Goal: Task Accomplishment & Management: Complete application form

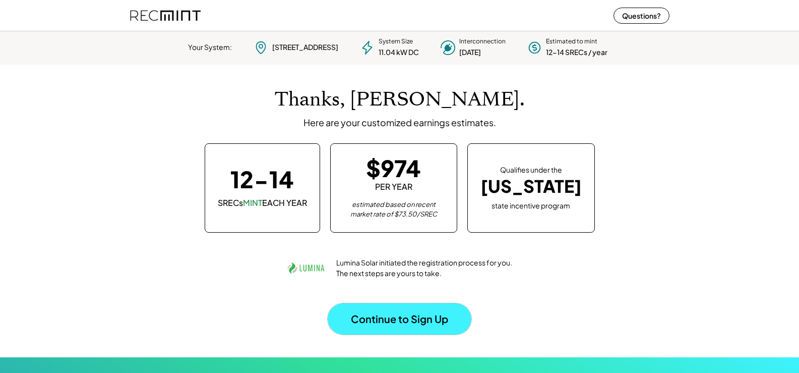
click at [401, 319] on button "Continue to Sign Up" at bounding box center [400, 318] width 144 height 31
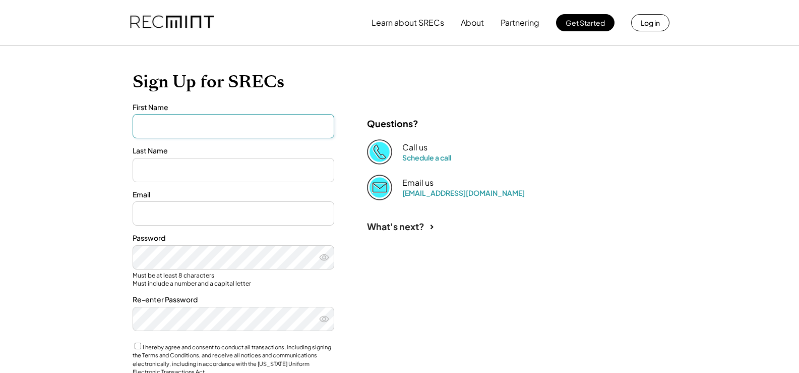
click at [277, 128] on input "input" at bounding box center [234, 126] width 202 height 24
type input "******"
type input "*****"
type input "**********"
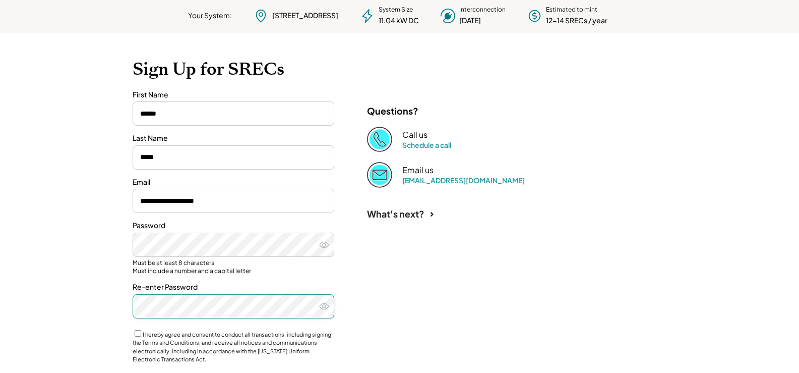
scroll to position [101, 0]
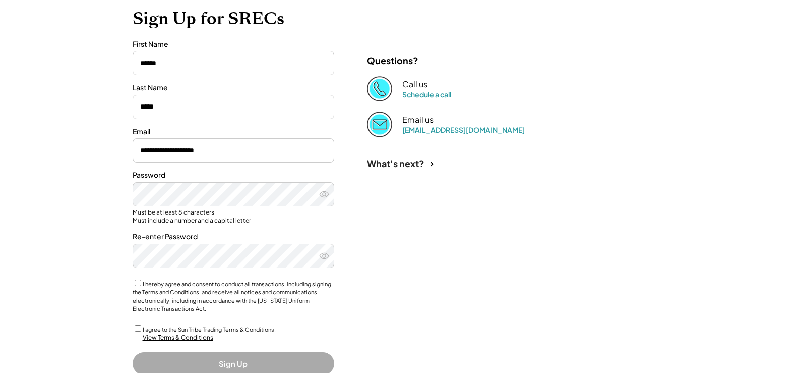
click at [136, 332] on div "I agree to the Sun Tribe Trading Terms & Conditions." at bounding box center [234, 328] width 202 height 11
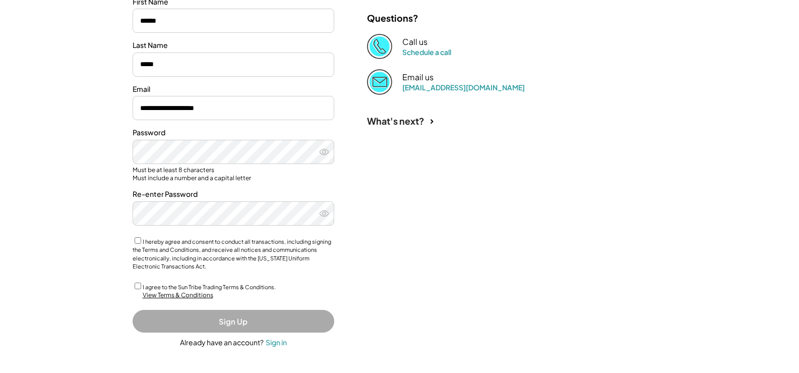
click at [228, 320] on button "Sign Up" at bounding box center [234, 321] width 202 height 23
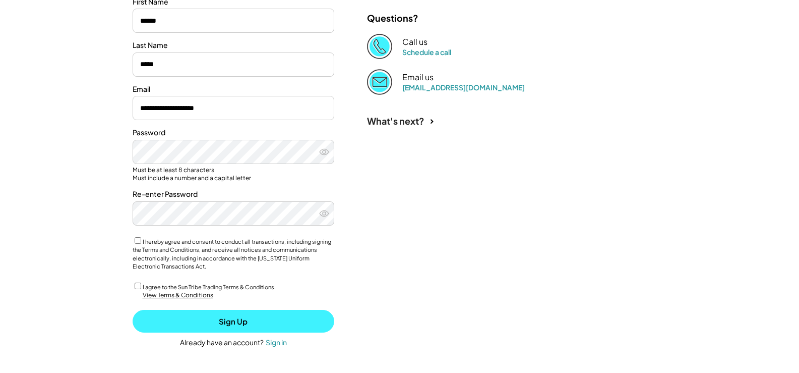
click at [201, 327] on button "Sign Up" at bounding box center [234, 321] width 202 height 23
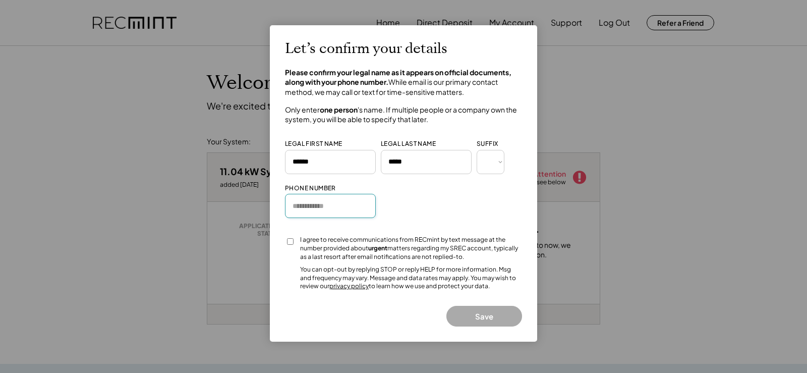
click at [317, 205] on input "input" at bounding box center [330, 206] width 91 height 24
type input "**********"
click at [463, 313] on button "Save" at bounding box center [484, 316] width 76 height 21
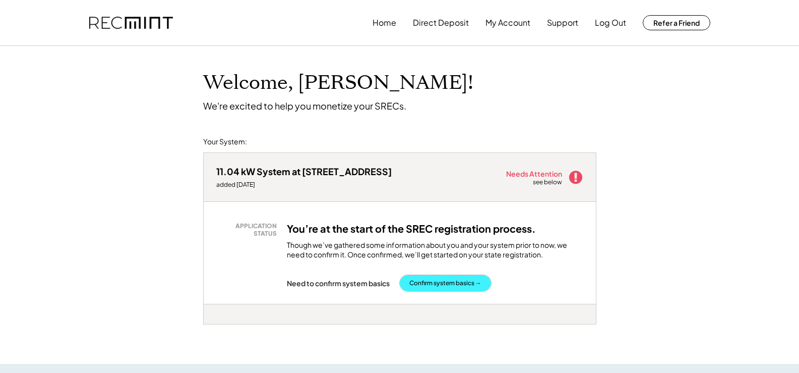
click at [448, 283] on button "Confirm system basics →" at bounding box center [445, 283] width 91 height 16
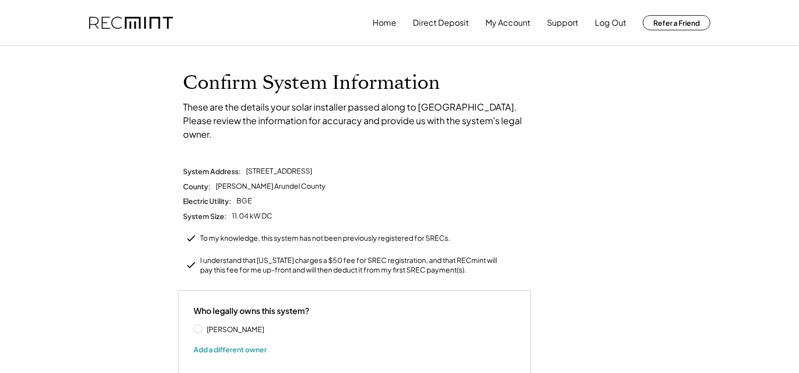
scroll to position [50, 0]
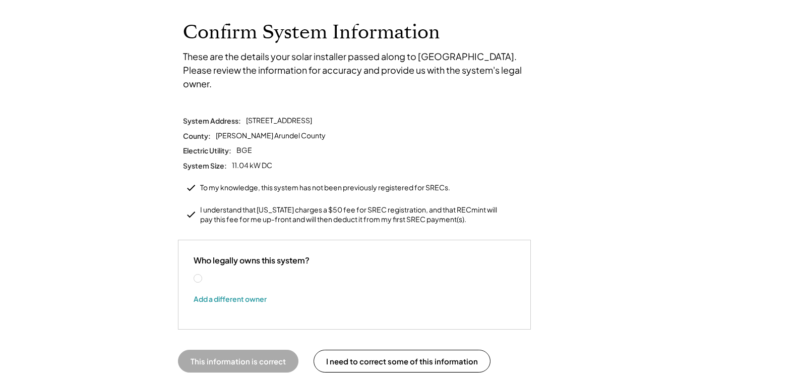
click at [204, 275] on label "Steven Tobin" at bounding box center [249, 278] width 91 height 7
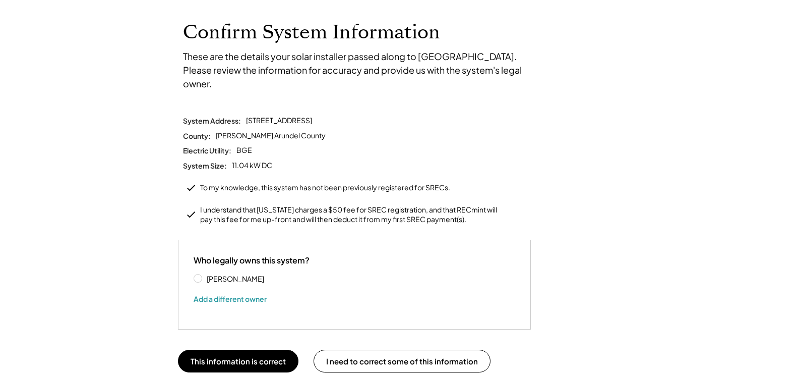
scroll to position [101, 0]
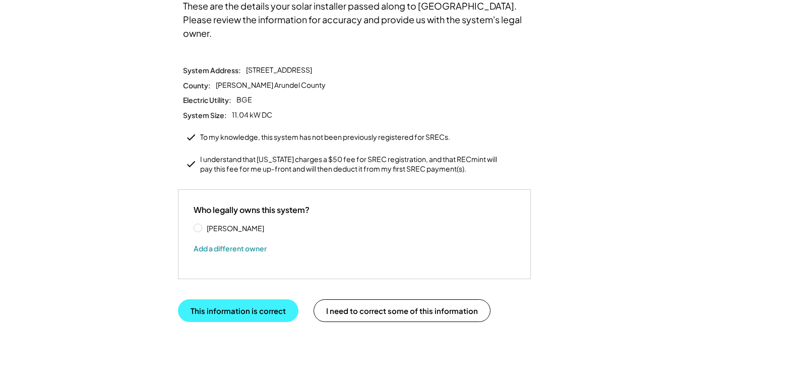
click at [231, 299] on button "This information is correct" at bounding box center [238, 310] width 120 height 23
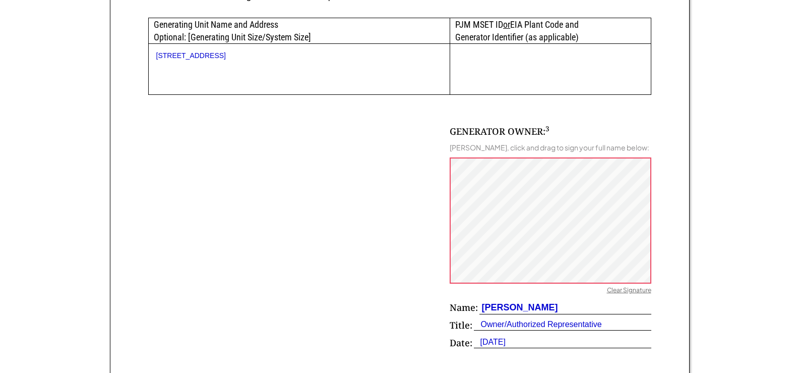
scroll to position [655, 0]
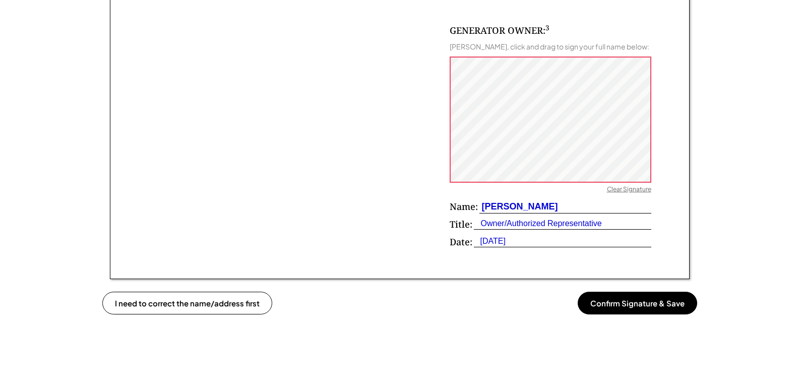
click at [615, 306] on button "Confirm Signature & Save" at bounding box center [637, 302] width 119 height 23
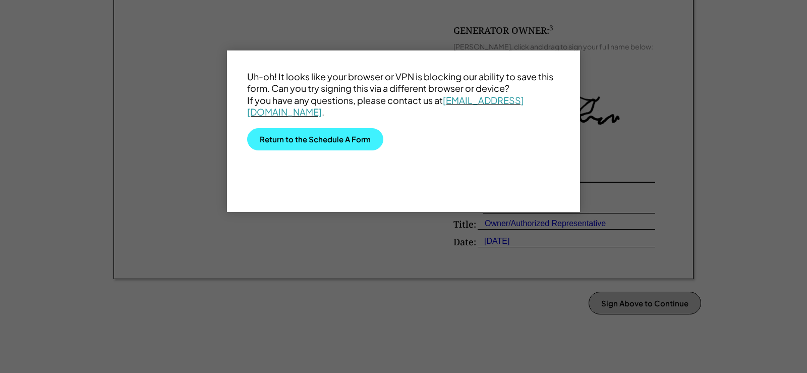
click at [332, 144] on button "Return to the Schedule A Form" at bounding box center [315, 139] width 136 height 22
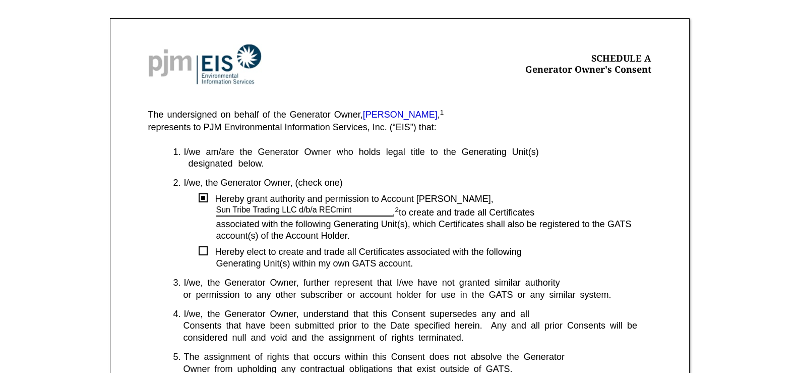
scroll to position [0, 0]
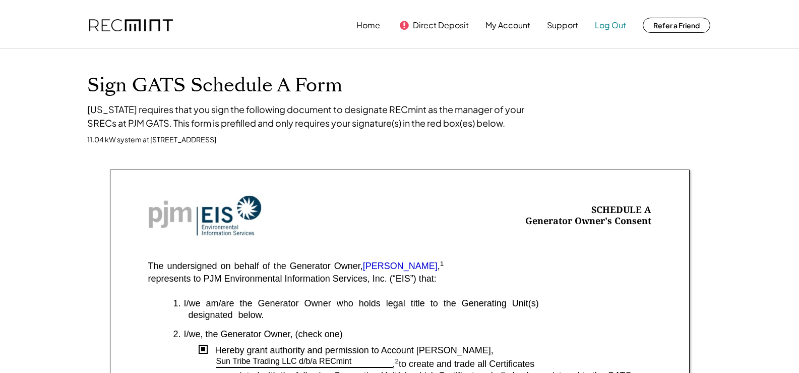
click at [602, 26] on button "Log Out" at bounding box center [610, 25] width 31 height 20
